Goal: Information Seeking & Learning: Learn about a topic

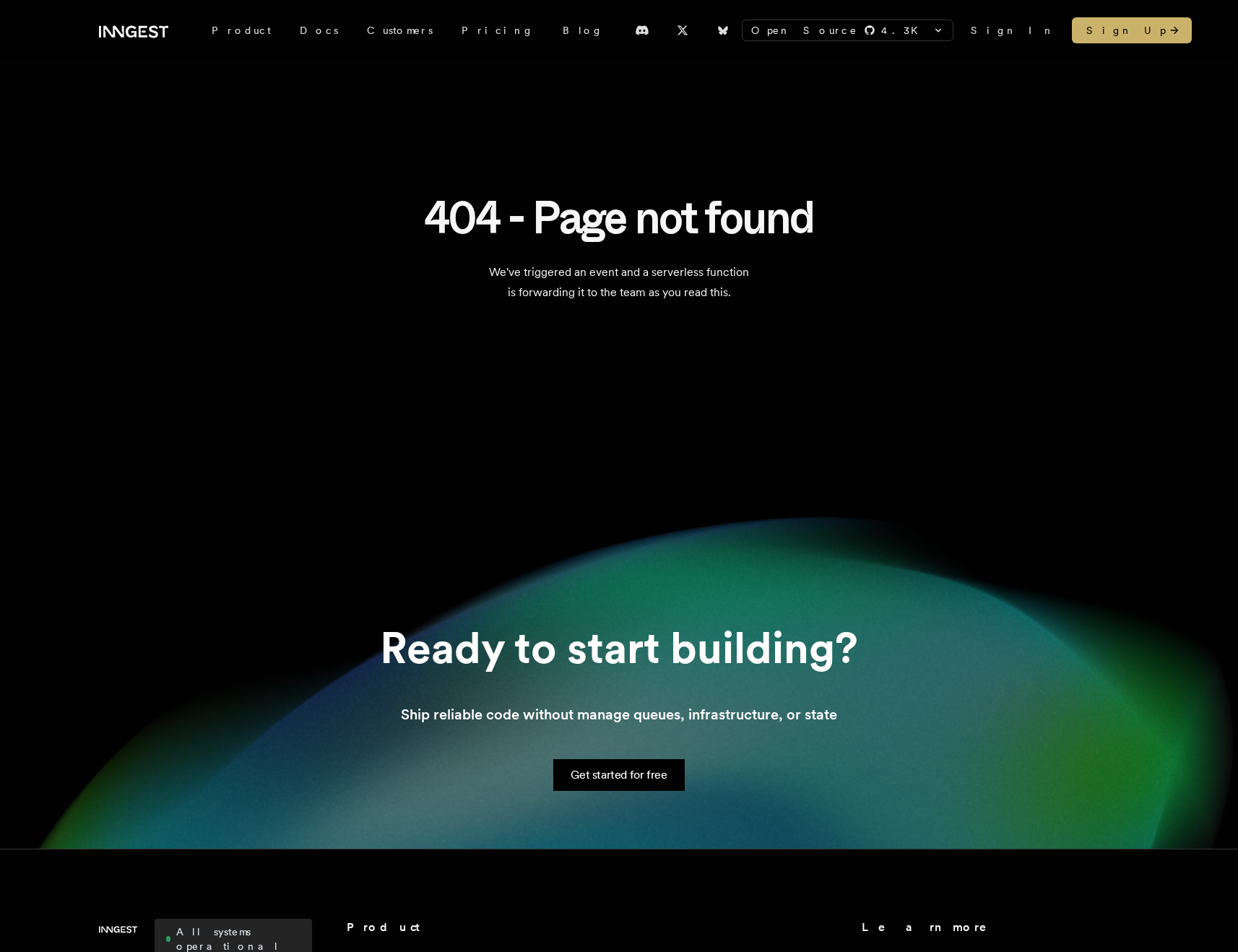
scroll to position [55, 0]
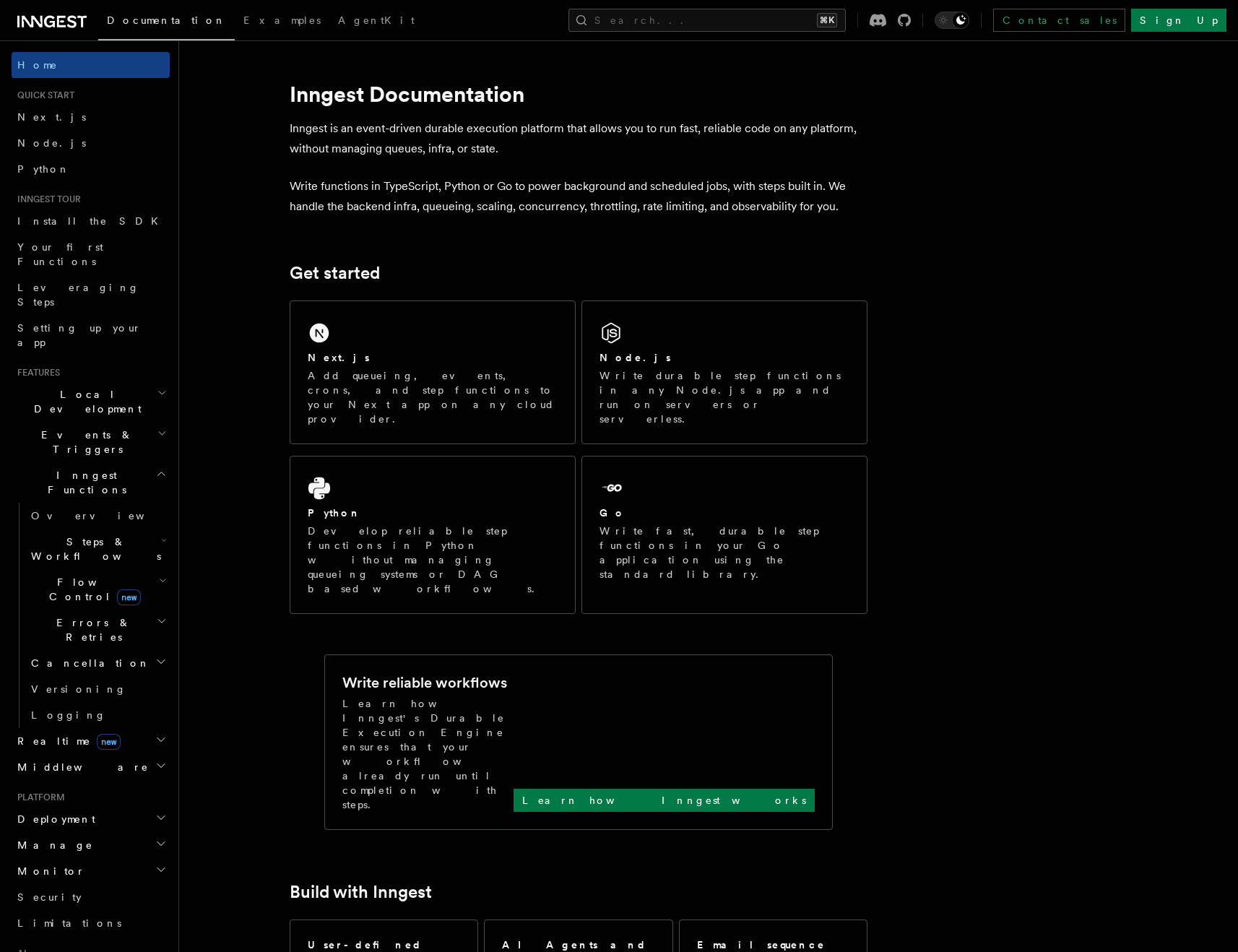
click at [82, 428] on span "Events & Triggers" at bounding box center [84, 442] width 146 height 29
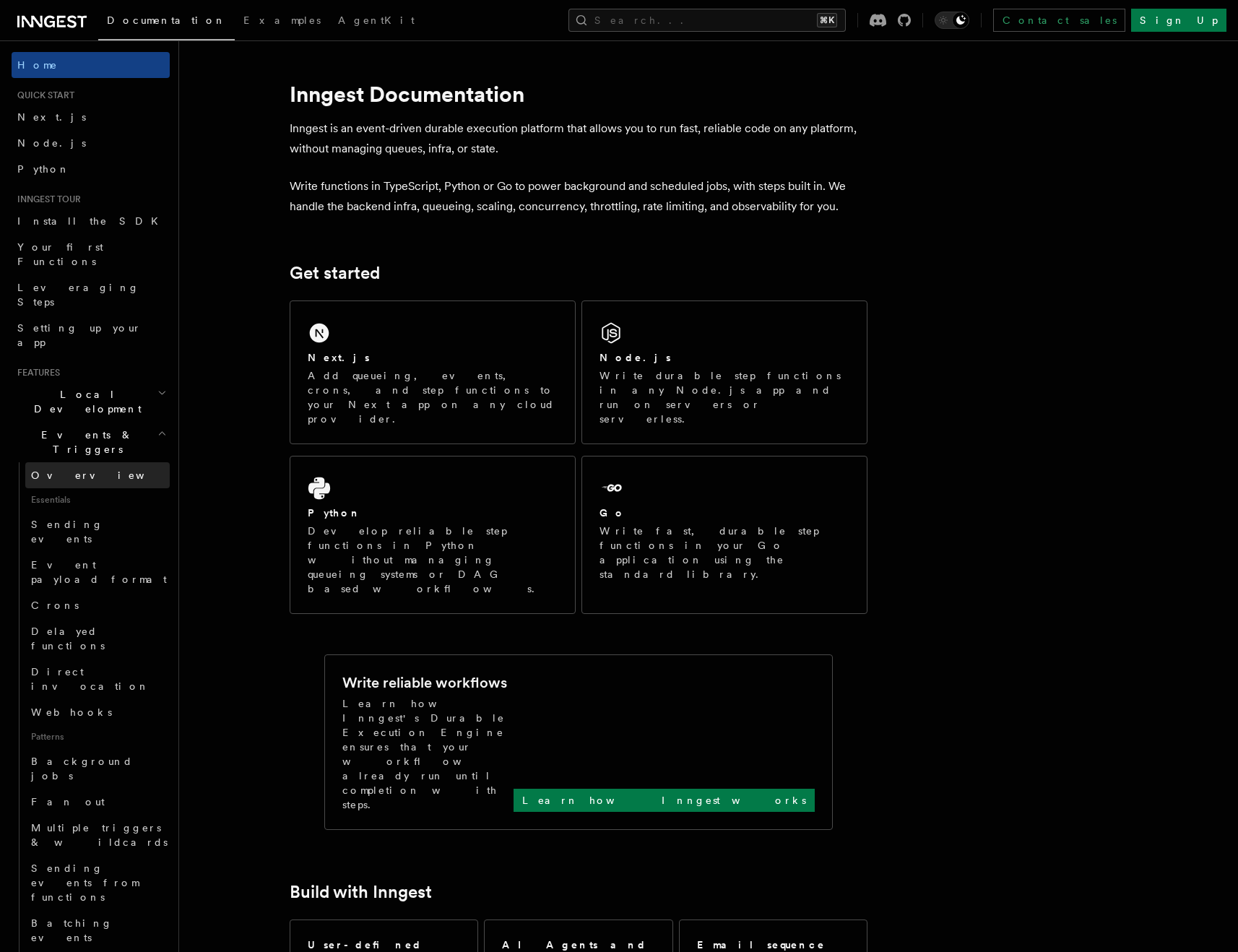
click at [69, 469] on span "Overview" at bounding box center [105, 475] width 149 height 12
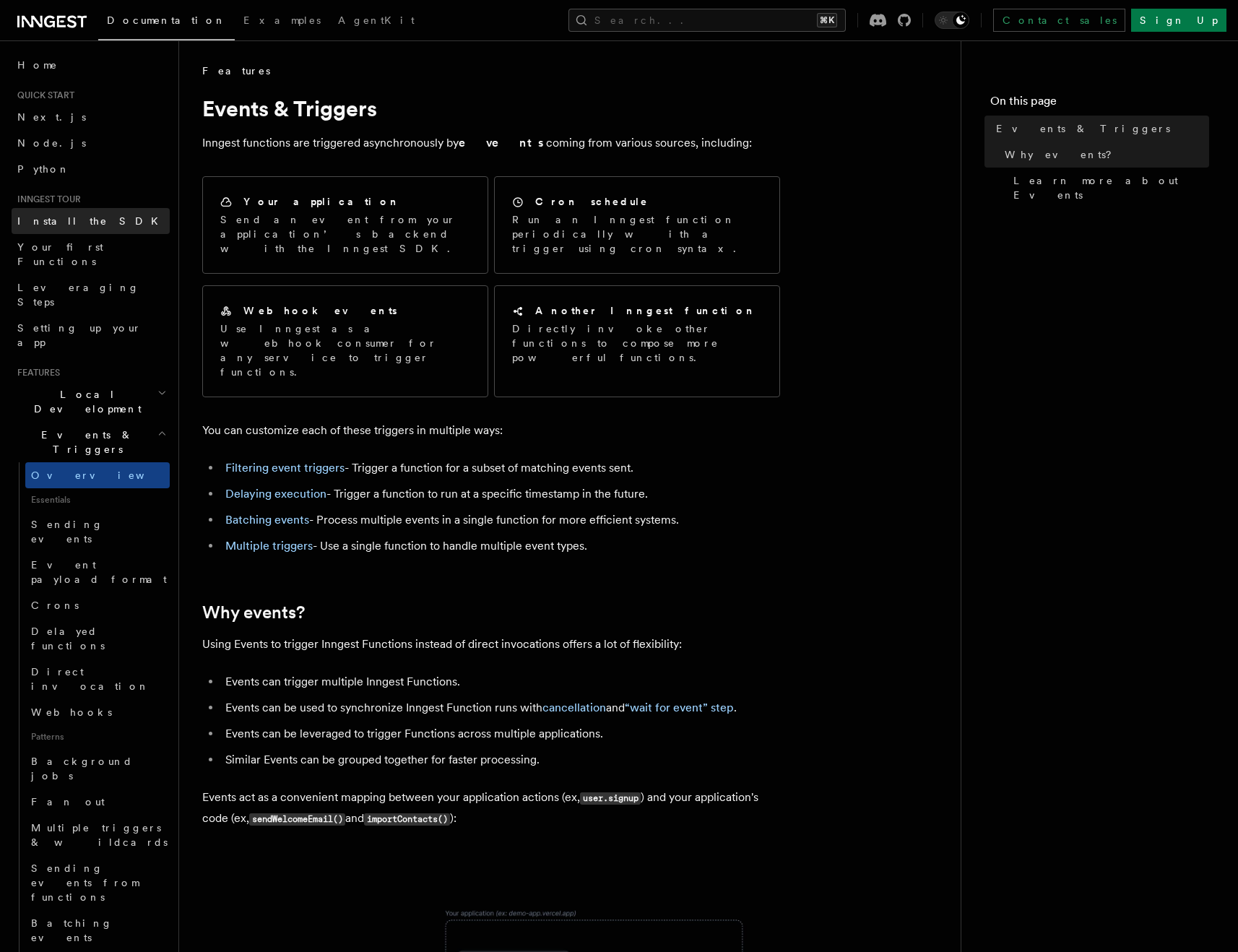
click at [64, 220] on span "Install the SDK" at bounding box center [91, 221] width 149 height 12
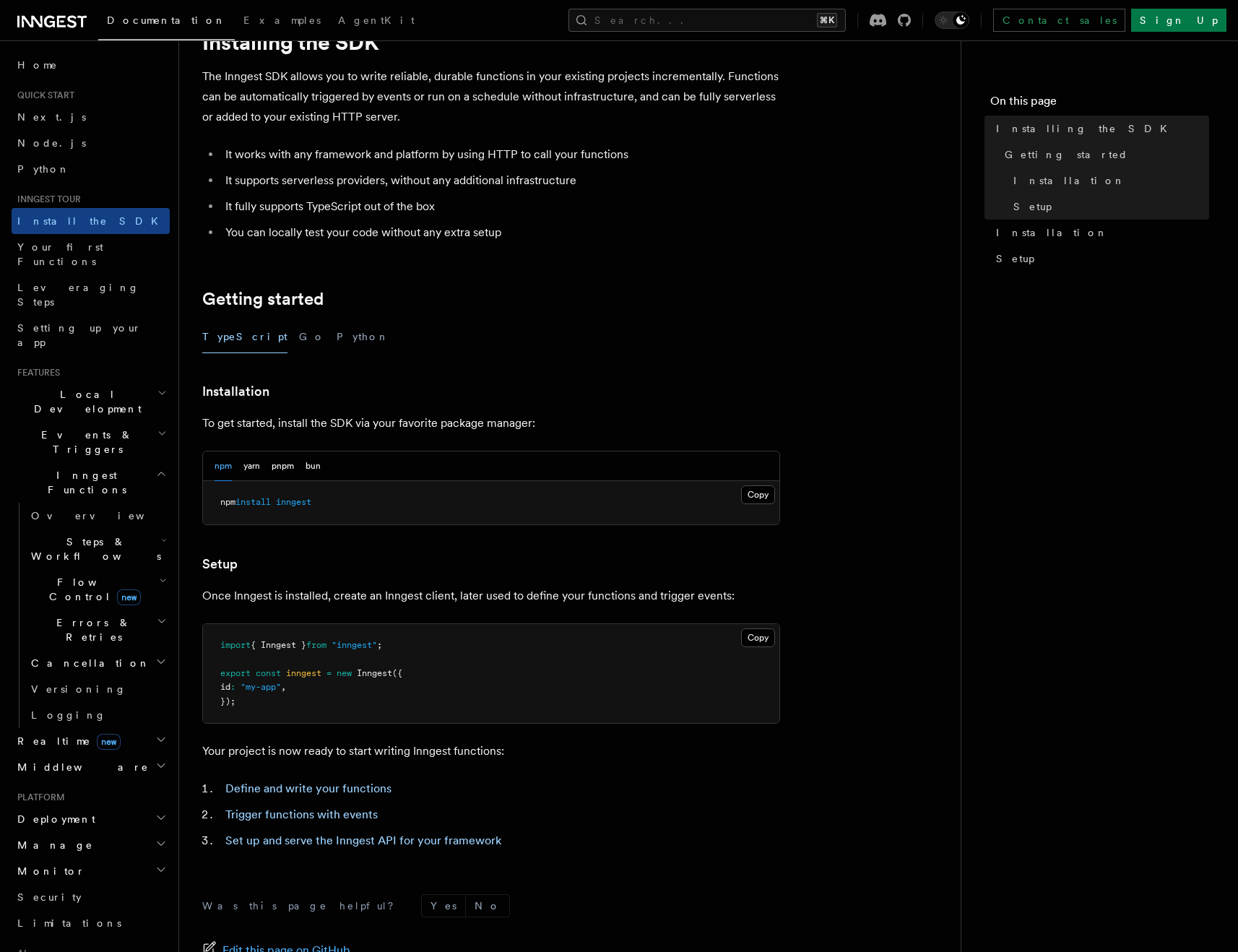
scroll to position [249, 0]
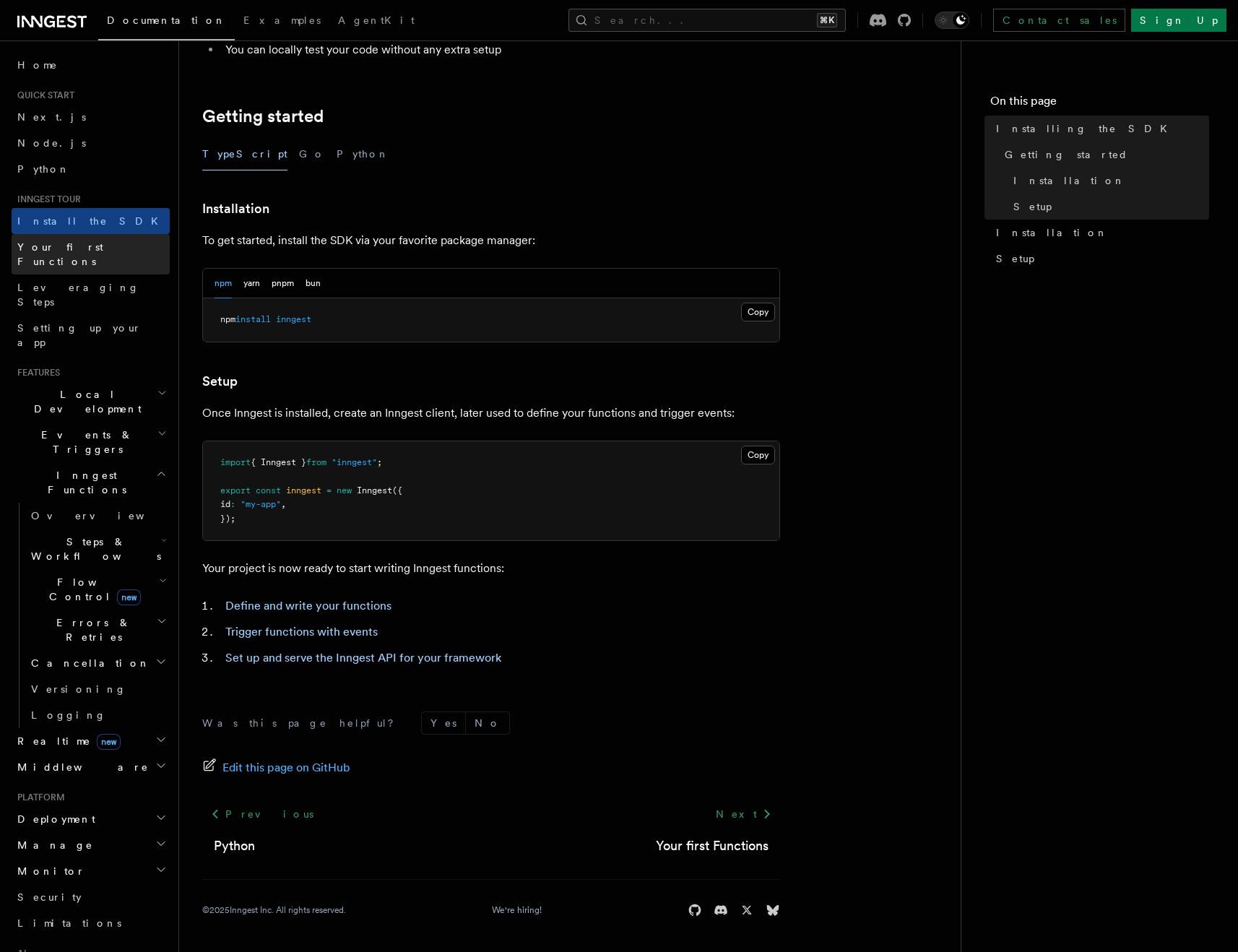
click at [83, 241] on span "Your first Functions" at bounding box center [60, 254] width 86 height 26
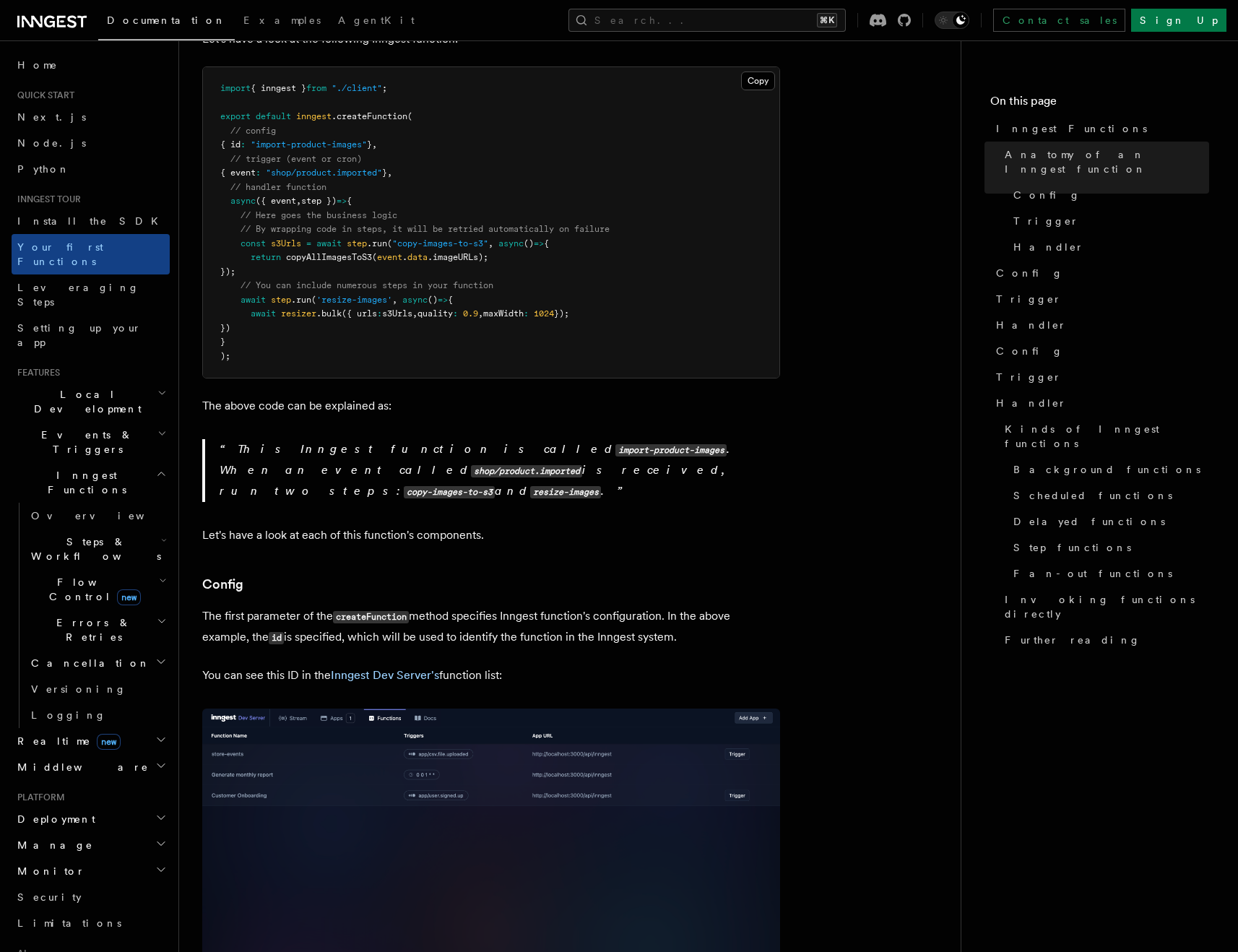
scroll to position [465, 0]
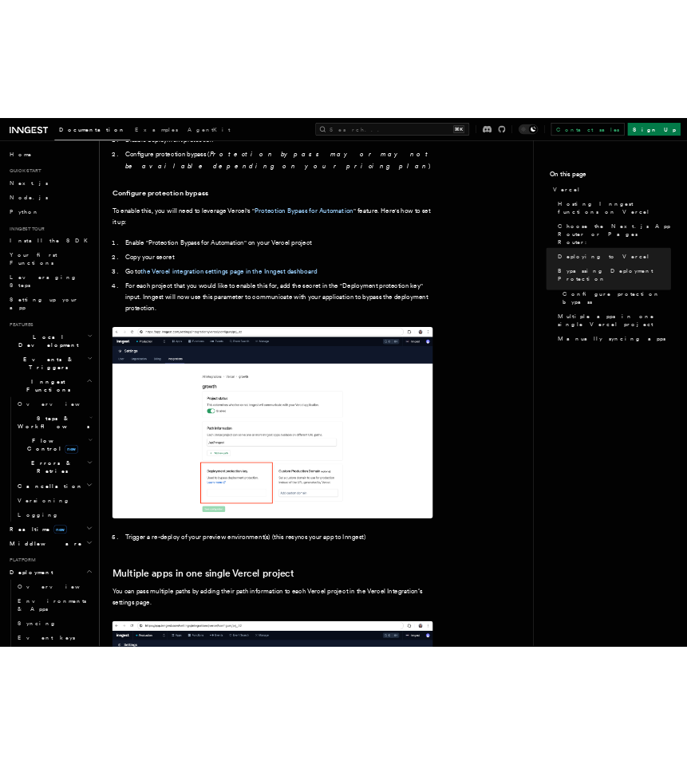
scroll to position [1464, 0]
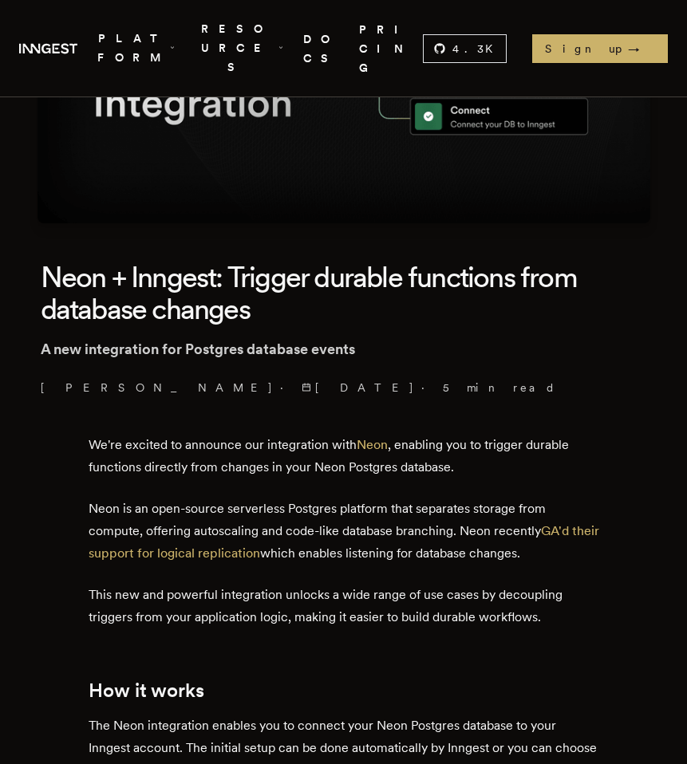
scroll to position [293, 0]
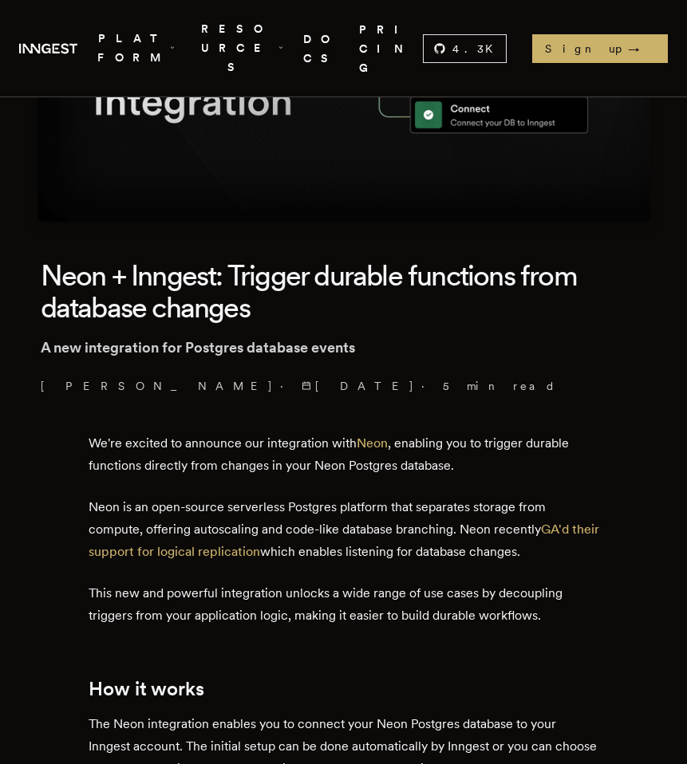
click at [380, 438] on p "We're excited to announce our integration with Neon , enabling you to trigger d…" at bounding box center [344, 454] width 510 height 45
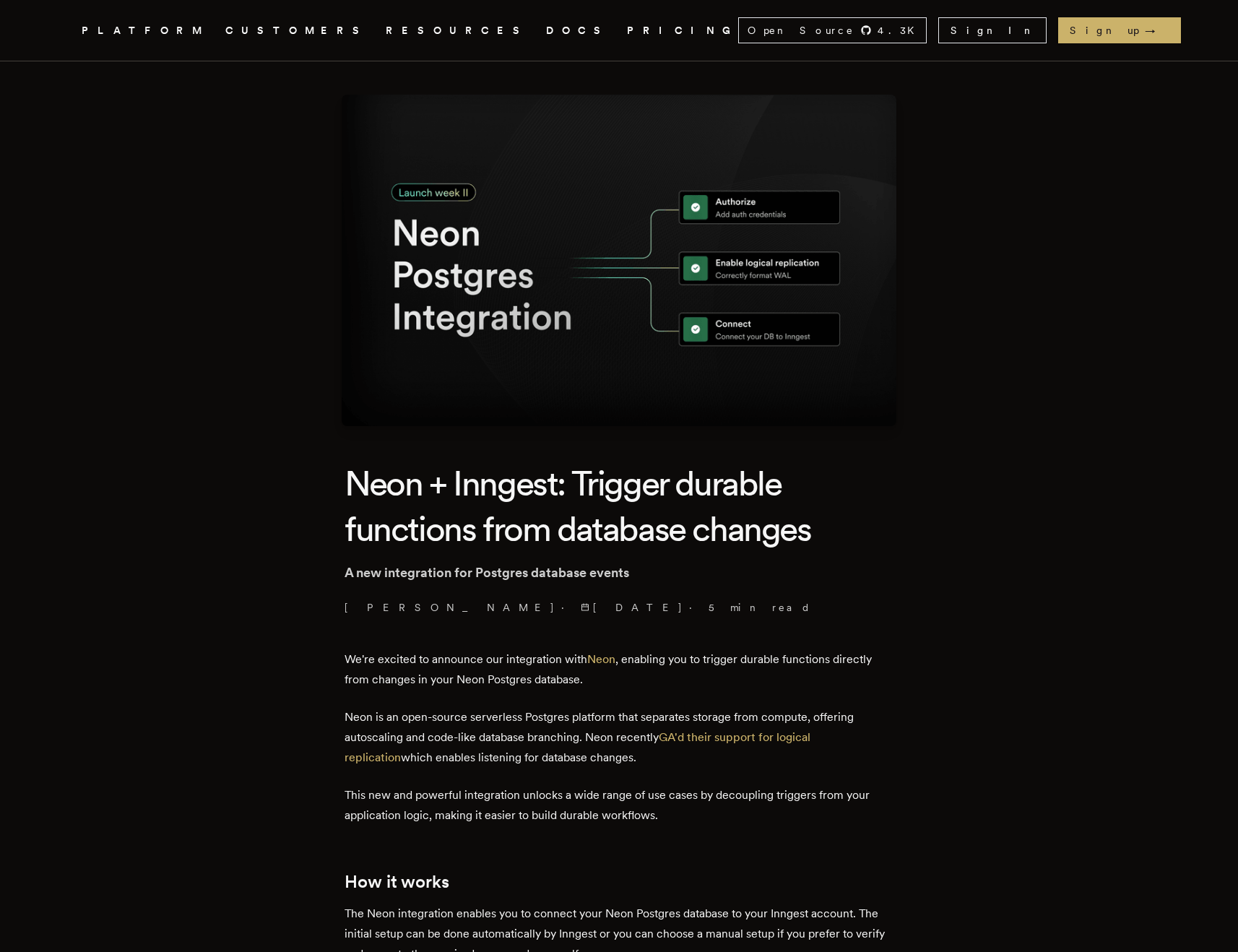
scroll to position [19, 0]
